Goal: Use online tool/utility: Utilize a website feature to perform a specific function

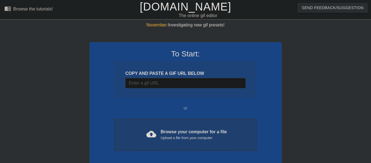
click at [177, 137] on div "Upload a file from your computer" at bounding box center [194, 137] width 66 height 5
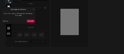
scroll to position [13, 0]
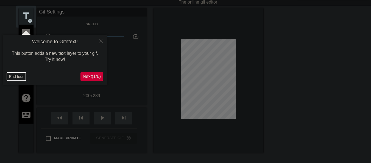
click at [17, 74] on button "End tour" at bounding box center [16, 76] width 19 height 8
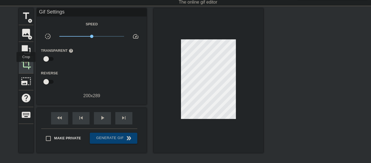
click at [26, 66] on span "crop" at bounding box center [26, 64] width 10 height 10
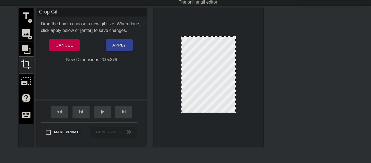
drag, startPoint x: 209, startPoint y: 115, endPoint x: 209, endPoint y: 113, distance: 2.8
click at [209, 113] on div at bounding box center [208, 112] width 54 height 3
click at [115, 44] on span "Apply" at bounding box center [118, 44] width 13 height 7
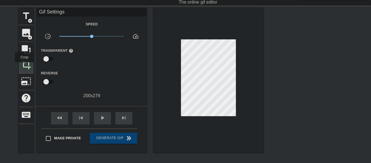
click at [24, 66] on span "crop" at bounding box center [26, 64] width 10 height 10
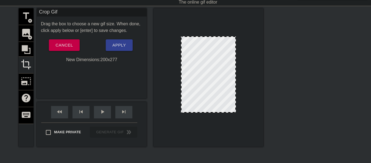
click at [214, 112] on div at bounding box center [208, 111] width 54 height 3
click at [126, 45] on button "Apply" at bounding box center [119, 45] width 27 height 12
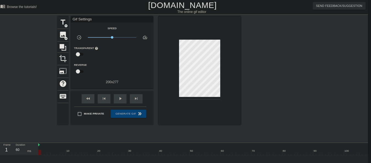
scroll to position [0, 4]
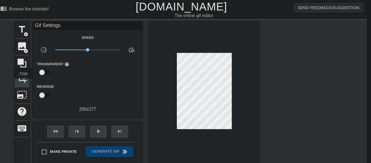
click at [24, 82] on span "crop" at bounding box center [22, 77] width 10 height 10
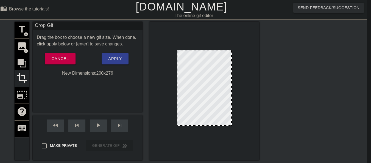
click at [211, 125] on div at bounding box center [204, 125] width 54 height 3
click at [123, 62] on button "Apply" at bounding box center [115, 59] width 27 height 12
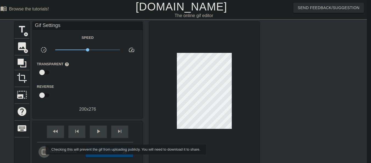
click at [42, 149] on input "Make Private" at bounding box center [44, 152] width 12 height 12
checkbox input "true"
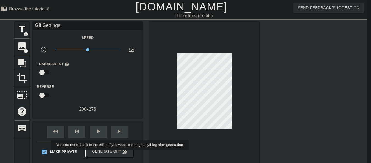
click at [120, 153] on span "Generate Gif double_arrow" at bounding box center [109, 151] width 43 height 7
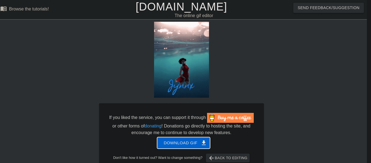
click at [177, 145] on span "Download gif get_app" at bounding box center [184, 142] width 40 height 7
